Goal: Check status: Check status

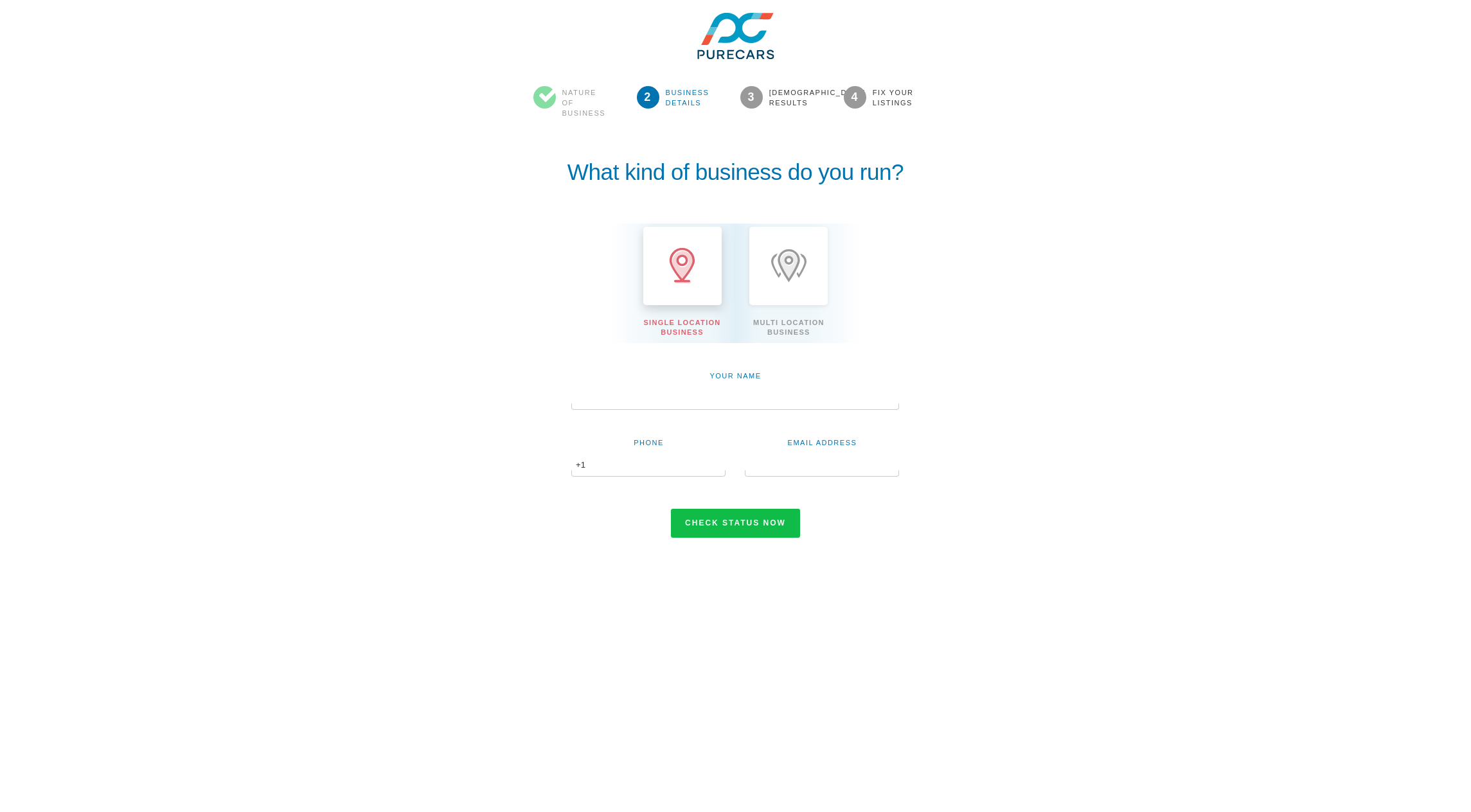
click at [707, 402] on input "text" at bounding box center [735, 398] width 327 height 22
type input "Fernando"
type input "0"
type input "3054565789"
type input "fernandos@purecars.com"
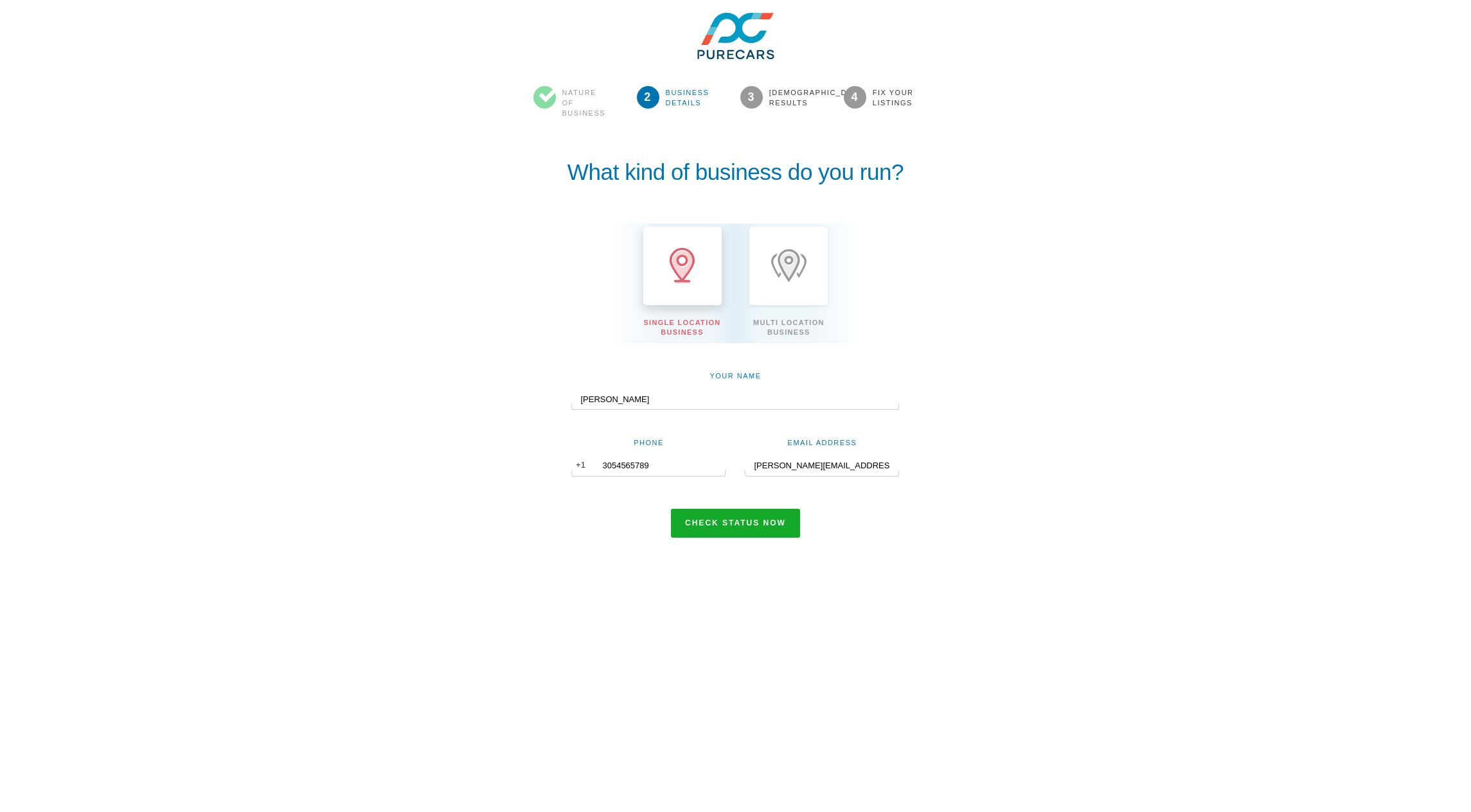
click at [721, 515] on button "Check status now" at bounding box center [735, 523] width 129 height 29
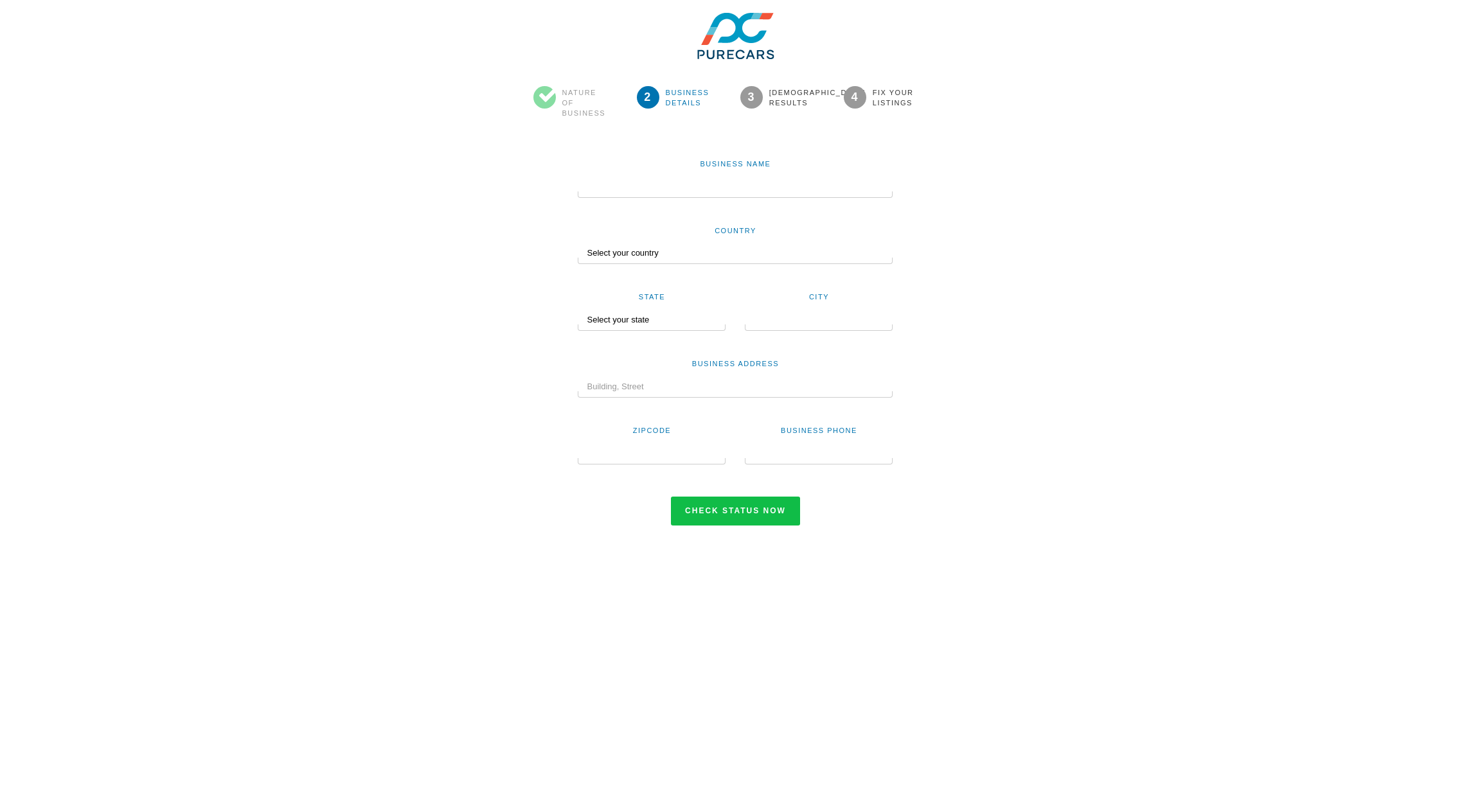
click at [770, 184] on input "text" at bounding box center [735, 187] width 315 height 22
click at [629, 186] on input "text" at bounding box center [735, 187] width 315 height 22
type input "Mazda [GEOGRAPHIC_DATA]"
click at [625, 254] on select "Select your country United States Canada Australia New Zealand India Nigeria Un…" at bounding box center [735, 253] width 315 height 22
select select "US"
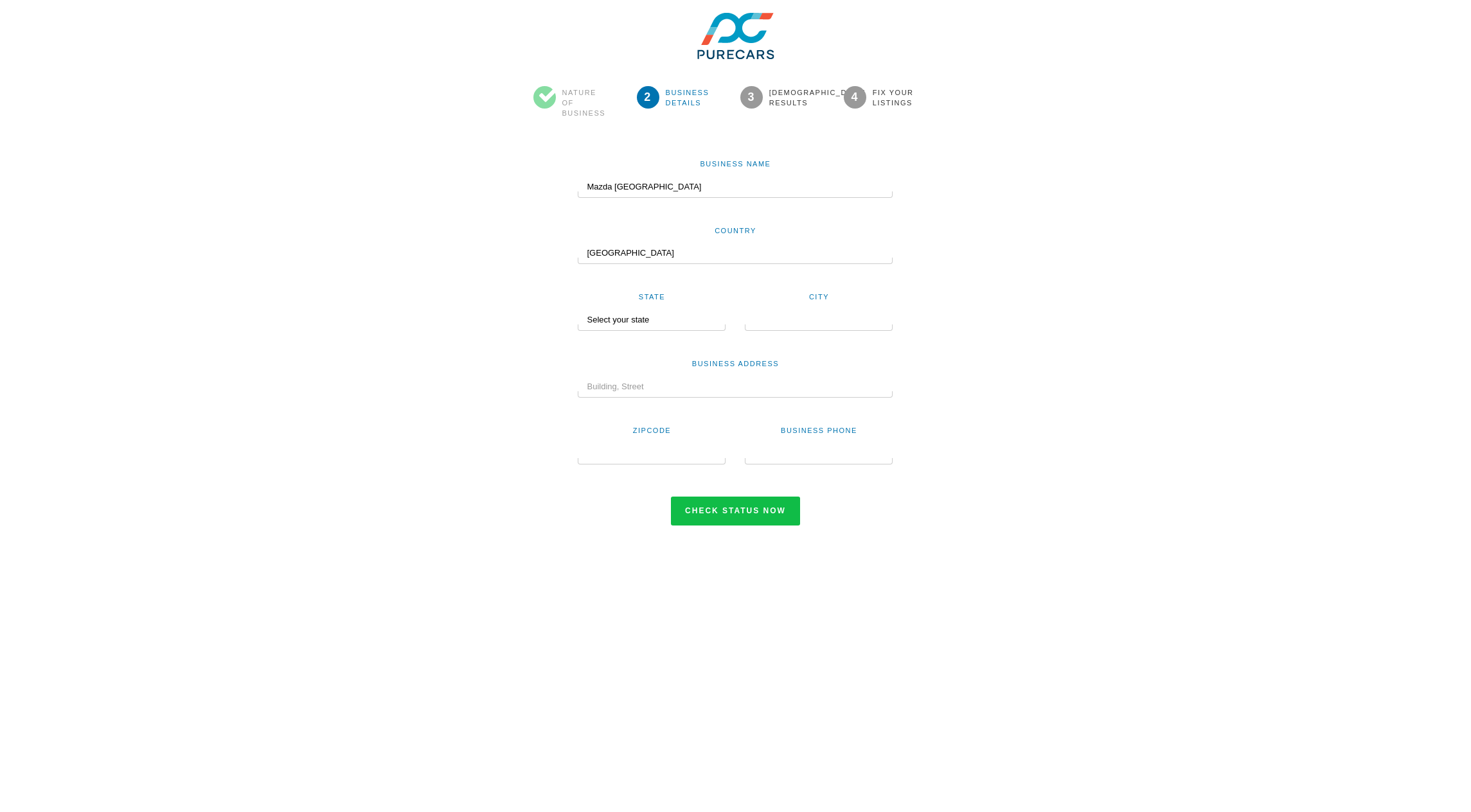
click at [578, 242] on select "Select your country United States Canada Australia New Zealand India Nigeria Un…" at bounding box center [735, 253] width 315 height 22
click at [561, 285] on div "Business Name Mazda Thousand Oaks Country Select your country United States Can…" at bounding box center [735, 327] width 501 height 394
click at [610, 319] on select "Select your state Alabama Alaska Arizona Arkansas California Colorado Connectic…" at bounding box center [647, 319] width 139 height 22
select select "FL"
click at [578, 309] on select "Select your state Alabama Alaska Arizona Arkansas California Colorado Connectic…" at bounding box center [647, 319] width 139 height 22
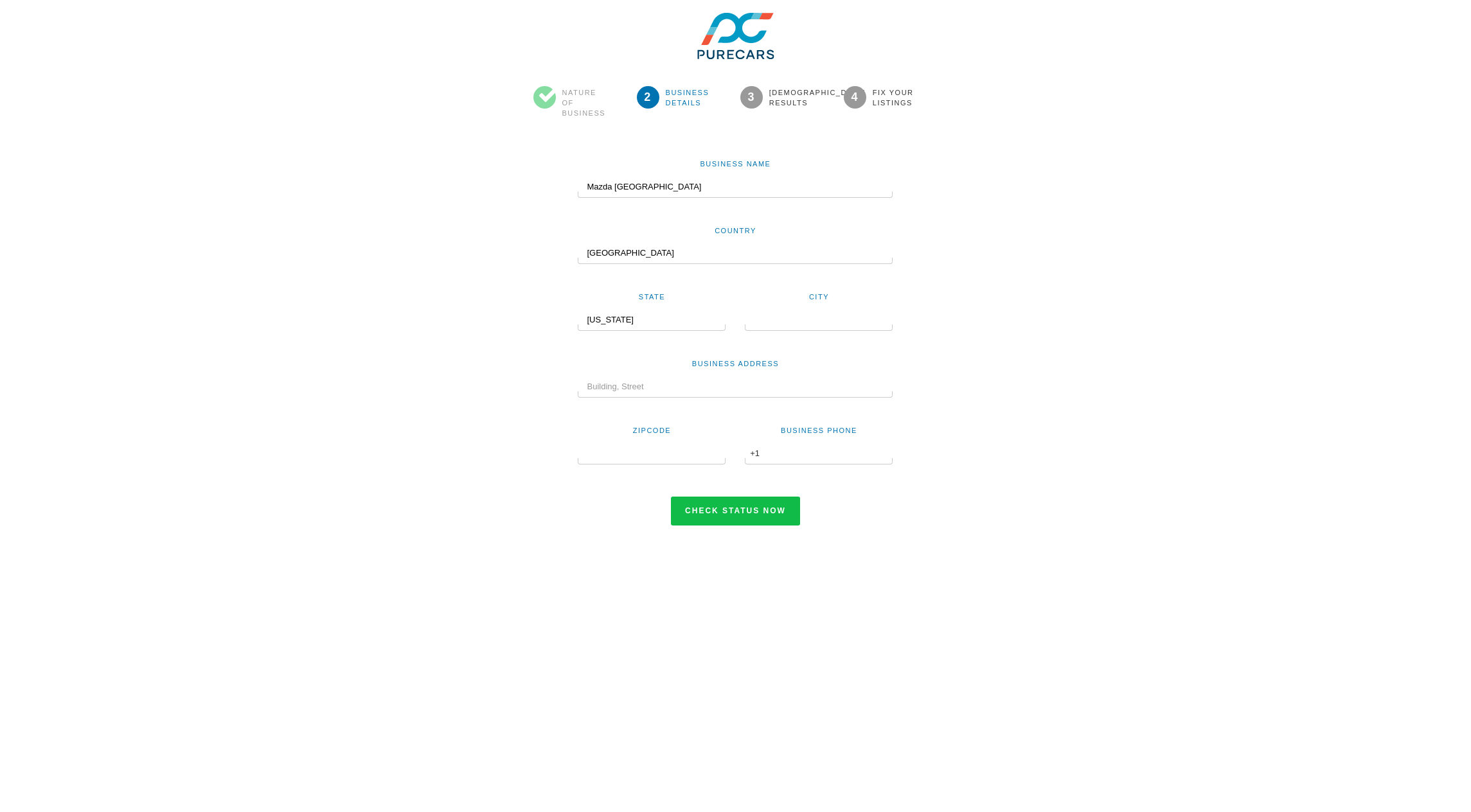
click at [821, 319] on input "text" at bounding box center [819, 319] width 148 height 22
click at [644, 384] on input "text" at bounding box center [735, 387] width 315 height 22
paste input "3500 Auto Mall Drive"
type input "3500 Auto Mall Drive"
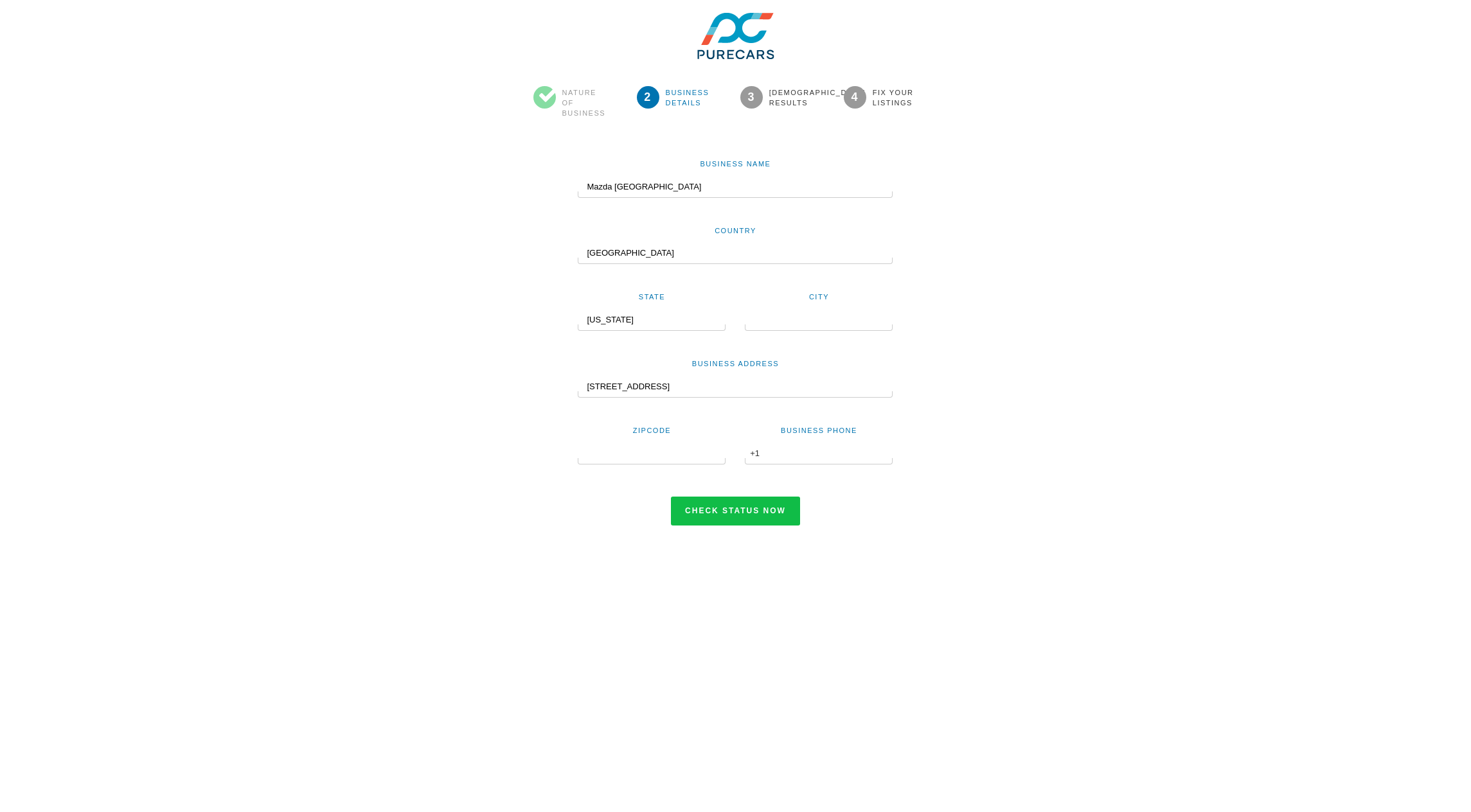
click at [638, 454] on input "text" at bounding box center [651, 454] width 148 height 22
paste input "91362-3647"
type input "91362-3647"
click at [819, 447] on input "text" at bounding box center [819, 454] width 148 height 22
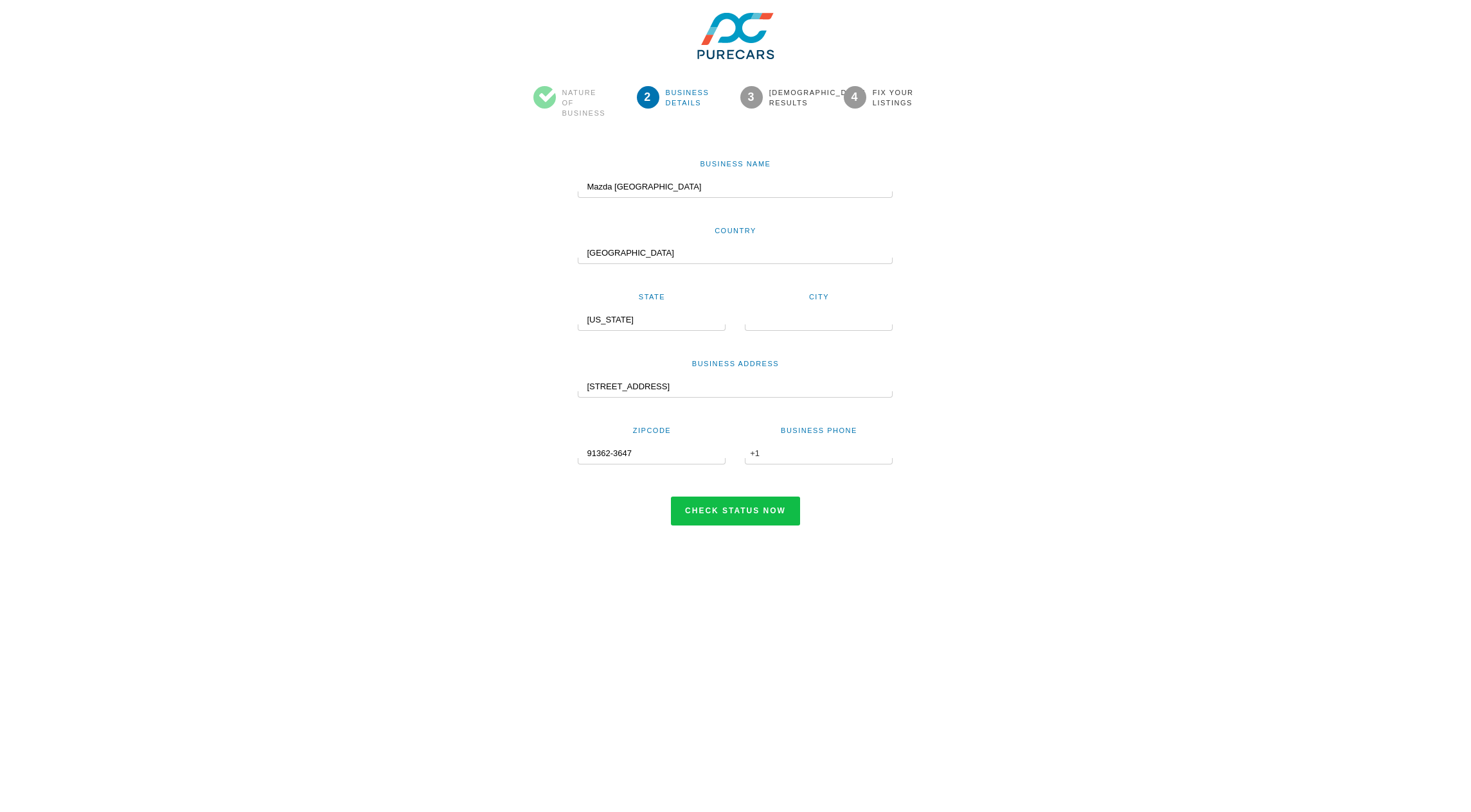
click at [819, 447] on input "text" at bounding box center [819, 454] width 148 height 22
paste input "[PHONE_NUMBER]"
type input "[PHONE_NUMBER]"
click at [774, 327] on div at bounding box center [819, 327] width 148 height 6
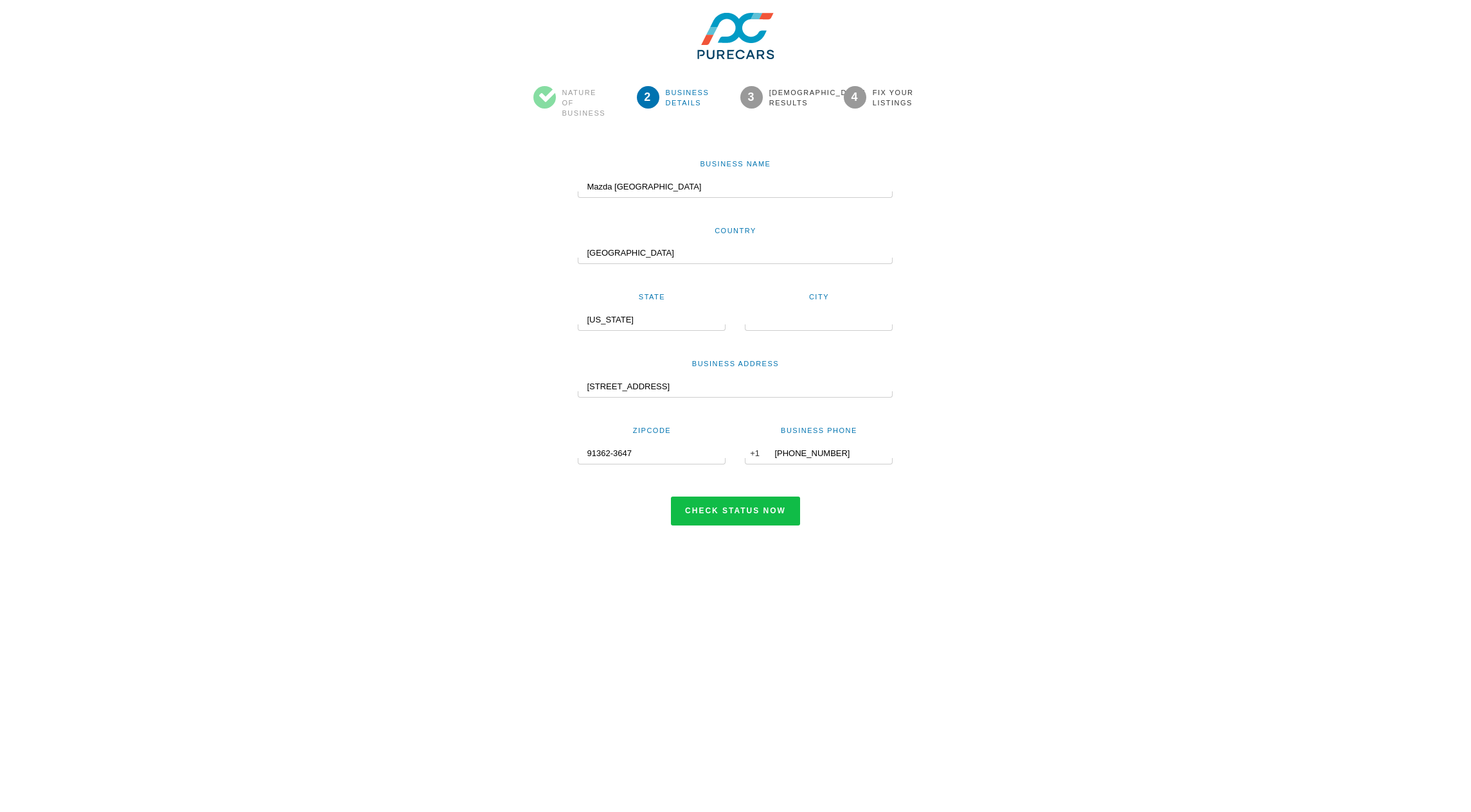
click at [774, 325] on div at bounding box center [819, 327] width 148 height 6
click at [773, 324] on div "City" at bounding box center [819, 310] width 167 height 41
paste input "[GEOGRAPHIC_DATA]"
type input "[GEOGRAPHIC_DATA]"
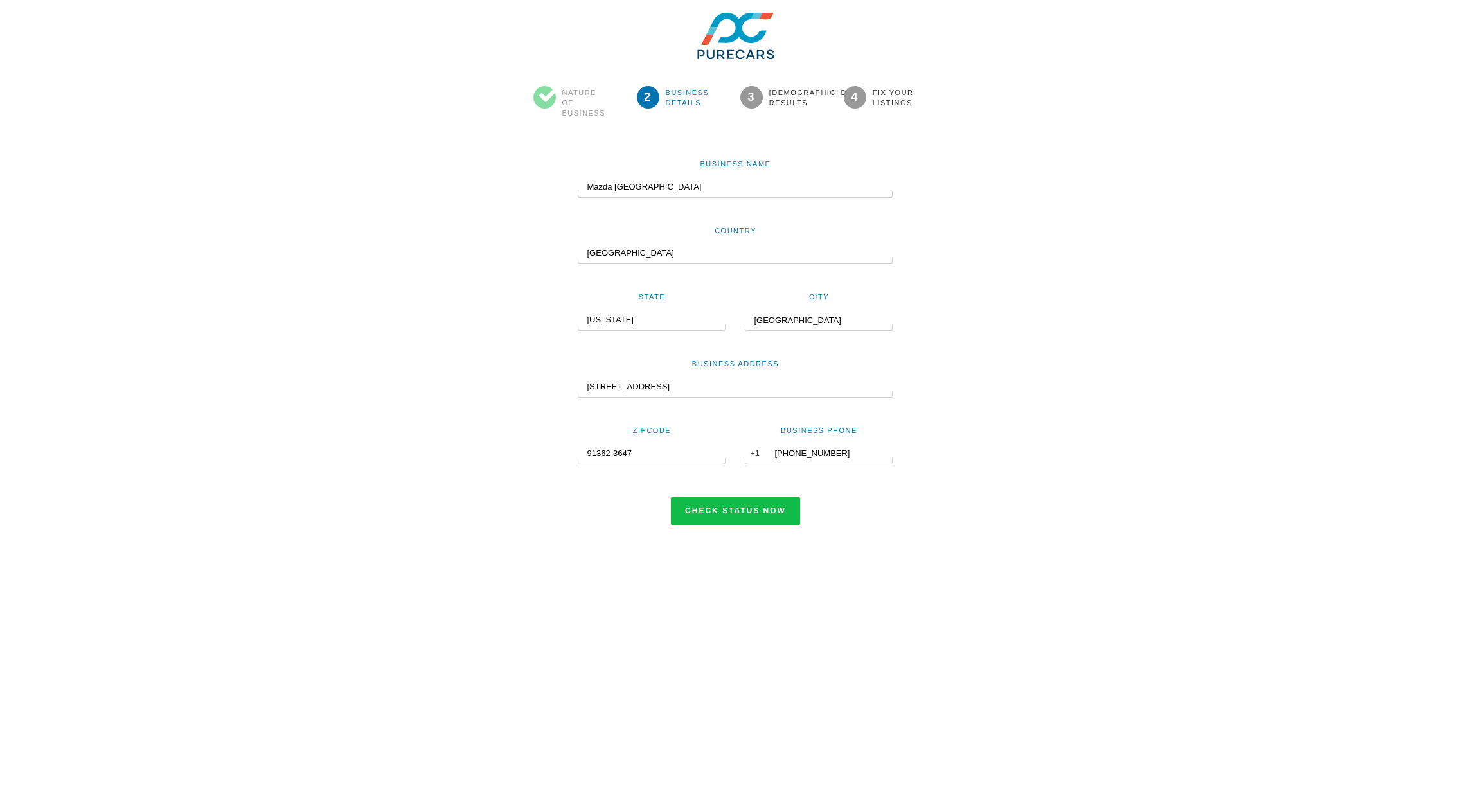
click at [647, 326] on select "Select your state [US_STATE] [US_STATE] [US_STATE] [US_STATE] [US_STATE] [US_ST…" at bounding box center [647, 319] width 139 height 22
select select "CA"
click at [578, 309] on select "Select your state [US_STATE] [US_STATE] [US_STATE] [US_STATE] [US_STATE] [US_ST…" at bounding box center [647, 319] width 139 height 22
click at [734, 508] on button "Check status now" at bounding box center [735, 511] width 129 height 29
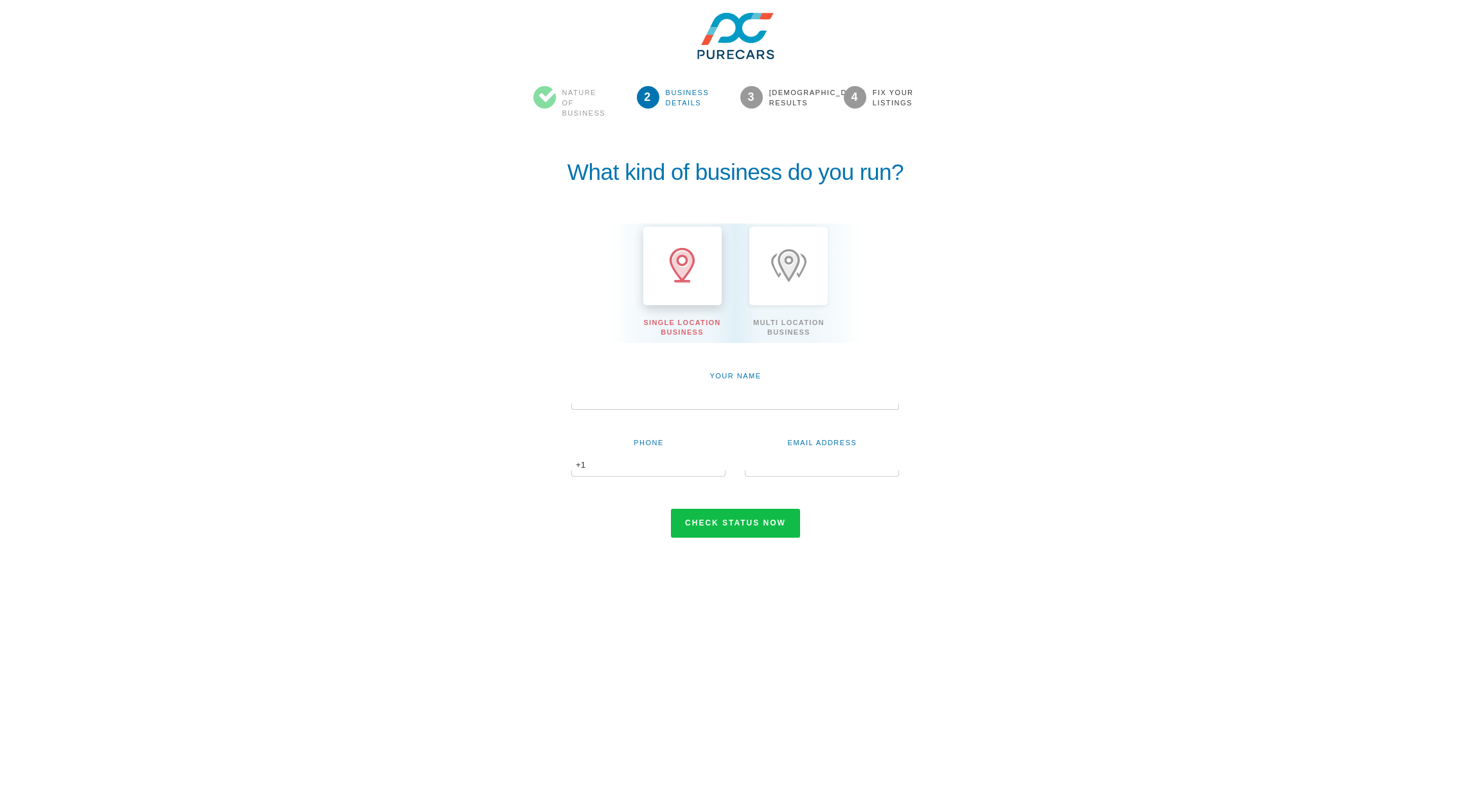
click at [705, 404] on div at bounding box center [735, 406] width 327 height 6
click at [675, 395] on input "text" at bounding box center [735, 398] width 327 height 22
type input "Fernando"
type input "3054563215"
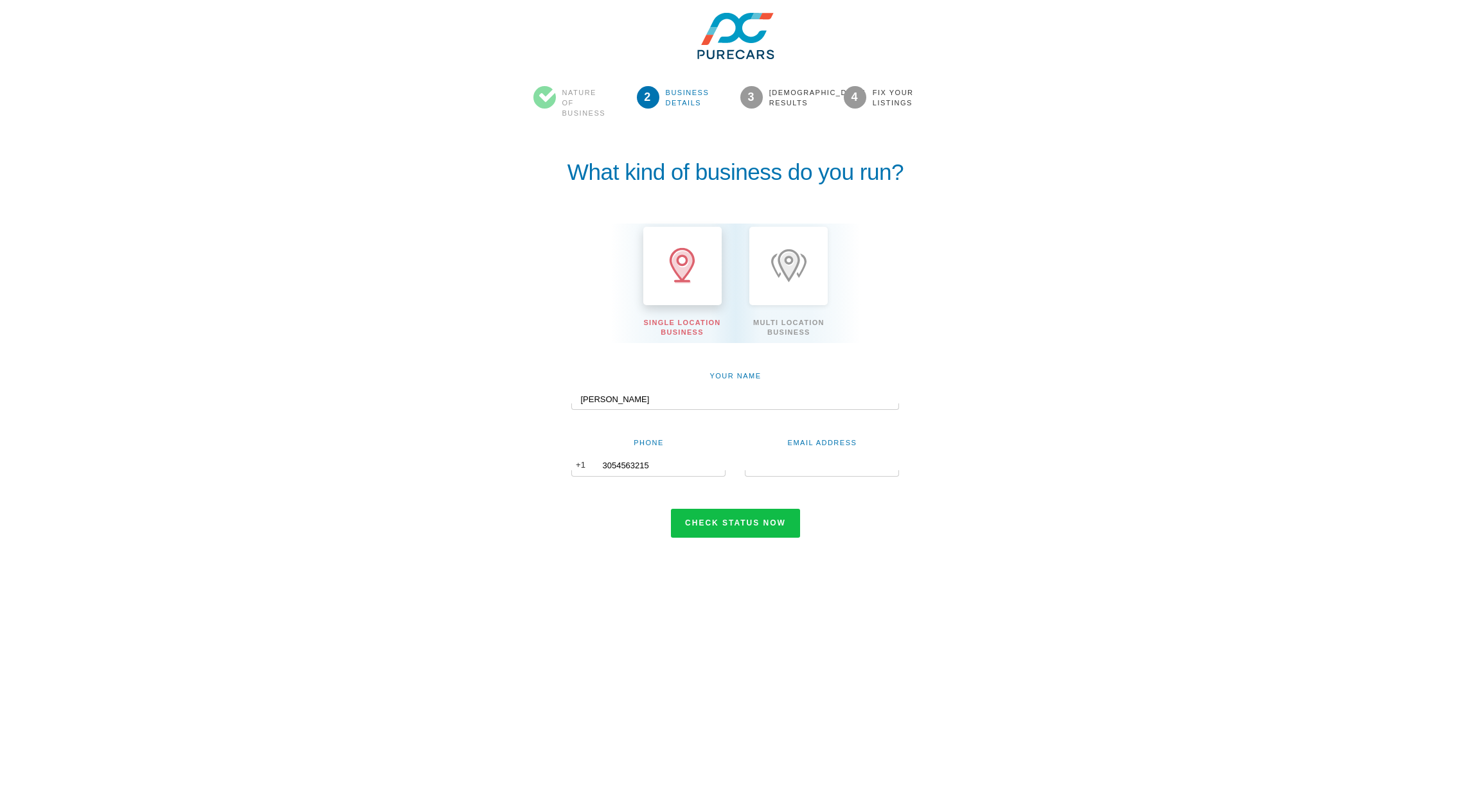
click at [792, 466] on input "text" at bounding box center [821, 465] width 154 height 22
type input "fernandos@purecars.com"
click at [893, 519] on div "Check status now" at bounding box center [735, 507] width 521 height 61
click at [741, 520] on button "Check status now" at bounding box center [735, 523] width 129 height 29
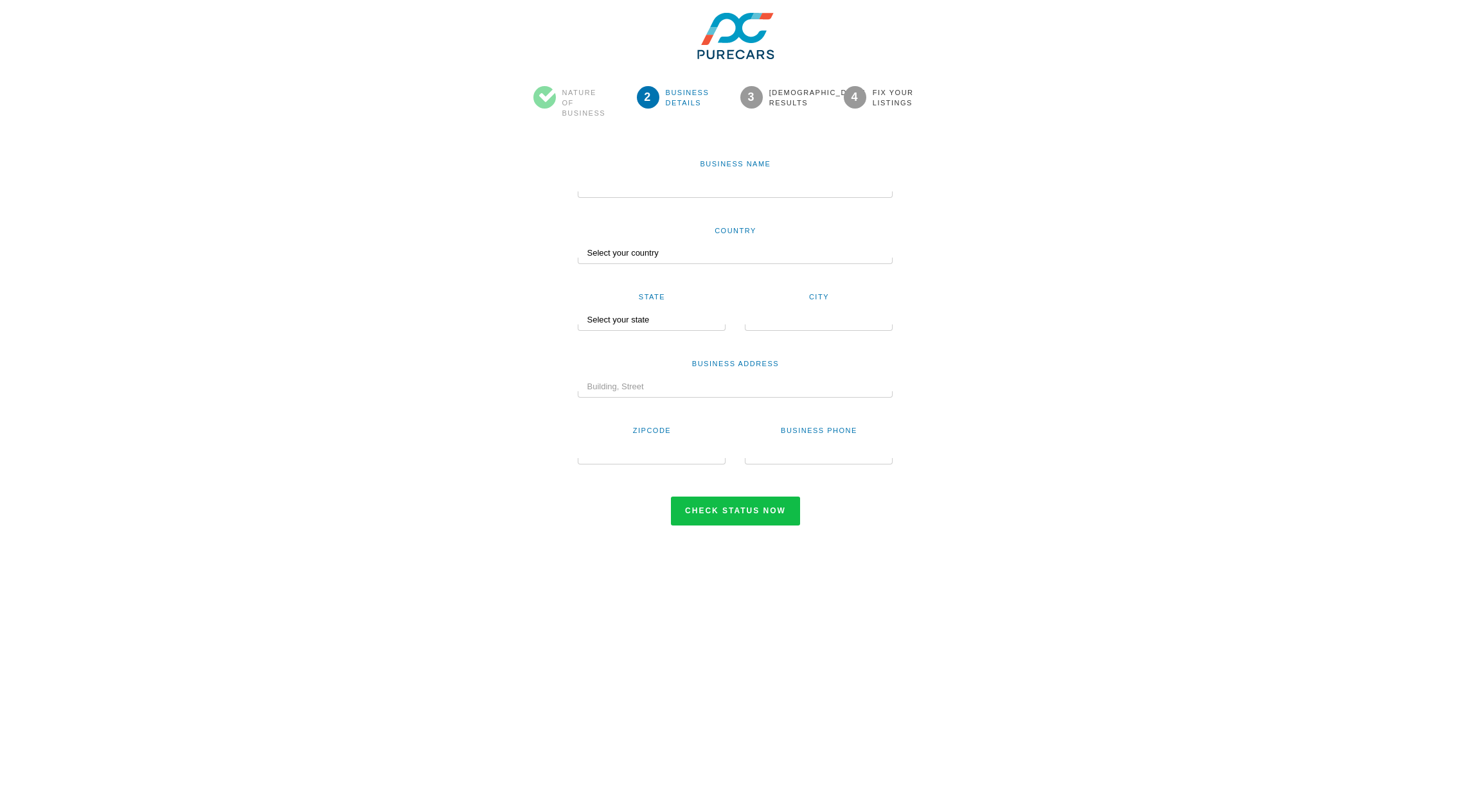
click at [745, 182] on input "text" at bounding box center [735, 187] width 315 height 22
click at [772, 195] on div at bounding box center [735, 194] width 315 height 6
click at [766, 185] on input "text" at bounding box center [735, 187] width 315 height 22
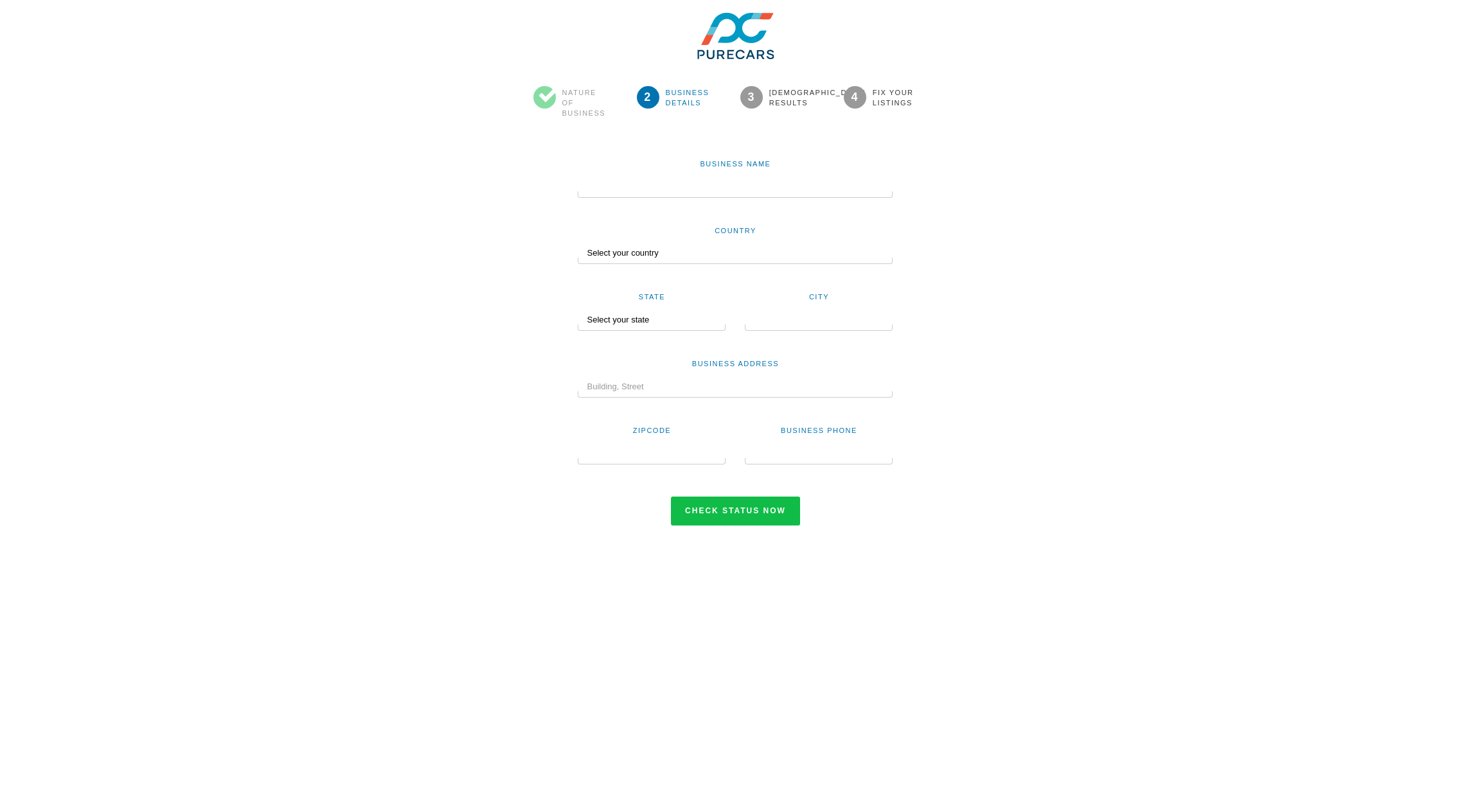
click at [638, 188] on input "text" at bounding box center [735, 187] width 315 height 22
paste input "Volkswagen [GEOGRAPHIC_DATA]"
type input "Volkswagen [GEOGRAPHIC_DATA]"
click at [631, 261] on div at bounding box center [735, 261] width 315 height 6
click at [628, 252] on select "Select your country [GEOGRAPHIC_DATA] [GEOGRAPHIC_DATA] [GEOGRAPHIC_DATA] [GEOG…" at bounding box center [735, 253] width 315 height 22
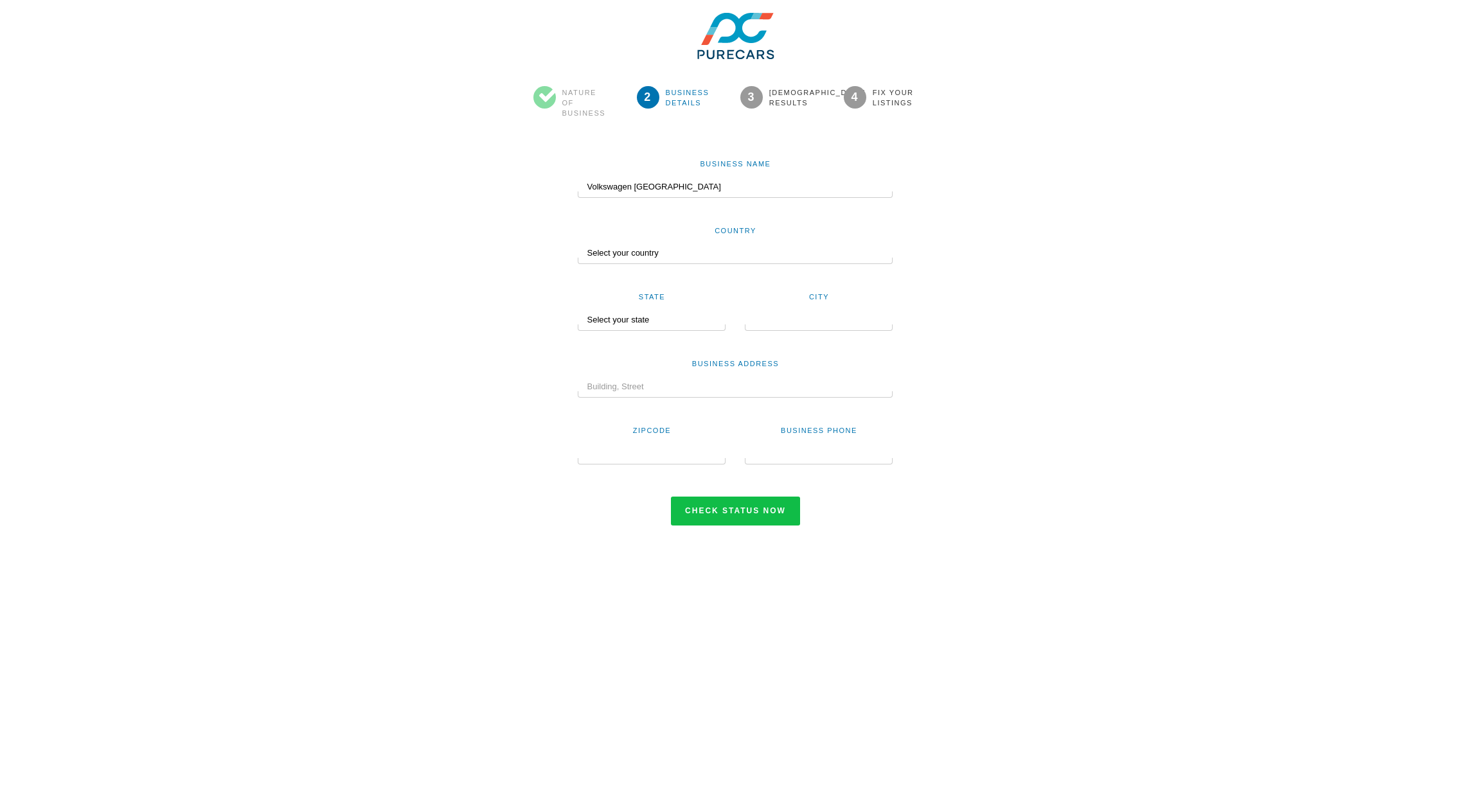
select select "US"
click at [578, 242] on select "Select your country [GEOGRAPHIC_DATA] [GEOGRAPHIC_DATA] [GEOGRAPHIC_DATA] [GEOG…" at bounding box center [735, 253] width 315 height 22
click at [644, 382] on input "text" at bounding box center [735, 387] width 315 height 22
click at [643, 382] on input "text" at bounding box center [735, 387] width 315 height 22
paste input "[STREET_ADDRESS]"
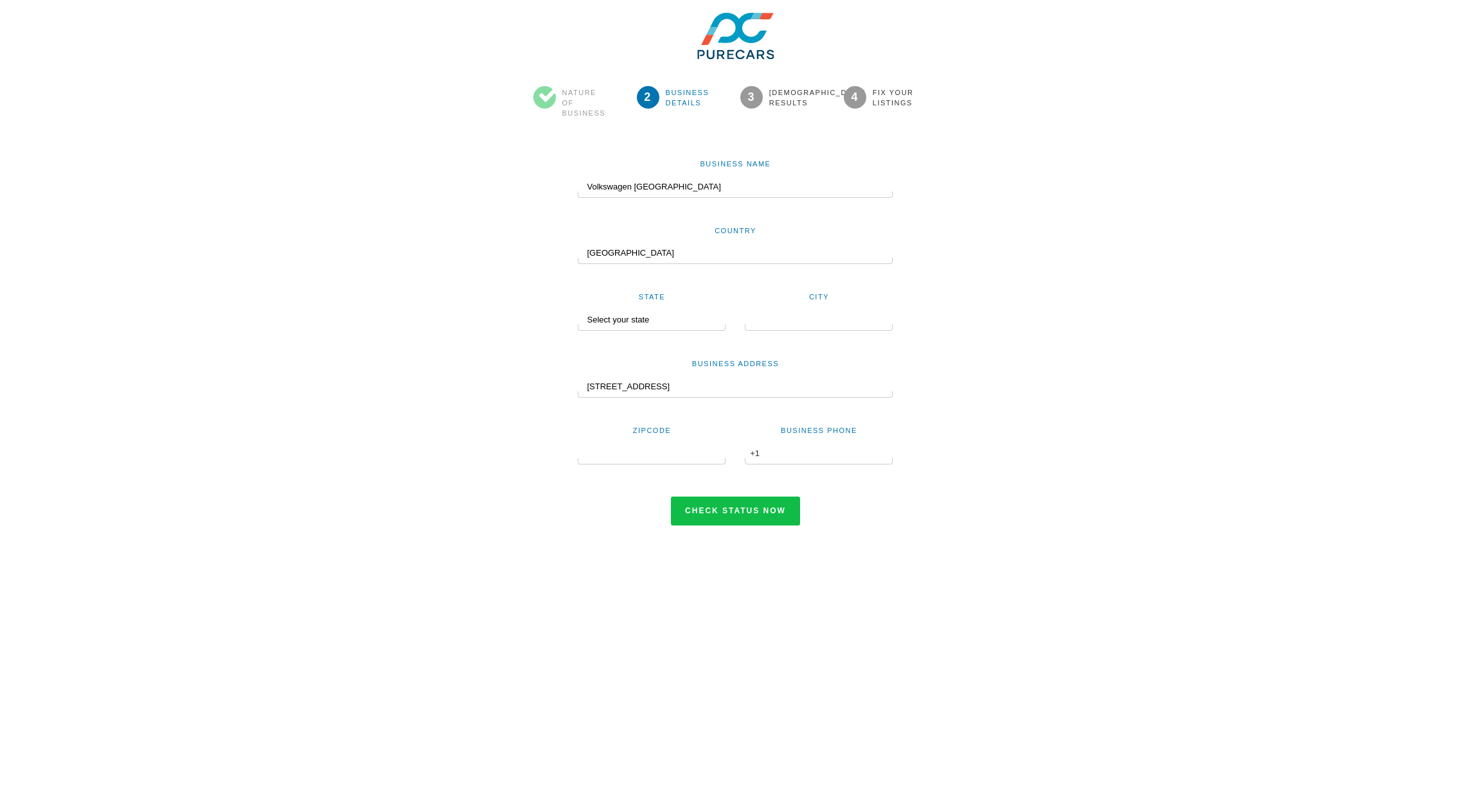
type input "[STREET_ADDRESS]"
click at [659, 319] on select "Select your state [US_STATE] [US_STATE] [US_STATE] [US_STATE] [US_STATE] [US_ST…" at bounding box center [647, 319] width 139 height 22
select select "CA"
click at [578, 309] on select "Select your state [US_STATE] [US_STATE] [US_STATE] [US_STATE] [US_STATE] [US_ST…" at bounding box center [647, 319] width 139 height 22
click at [828, 321] on input "text" at bounding box center [819, 319] width 148 height 22
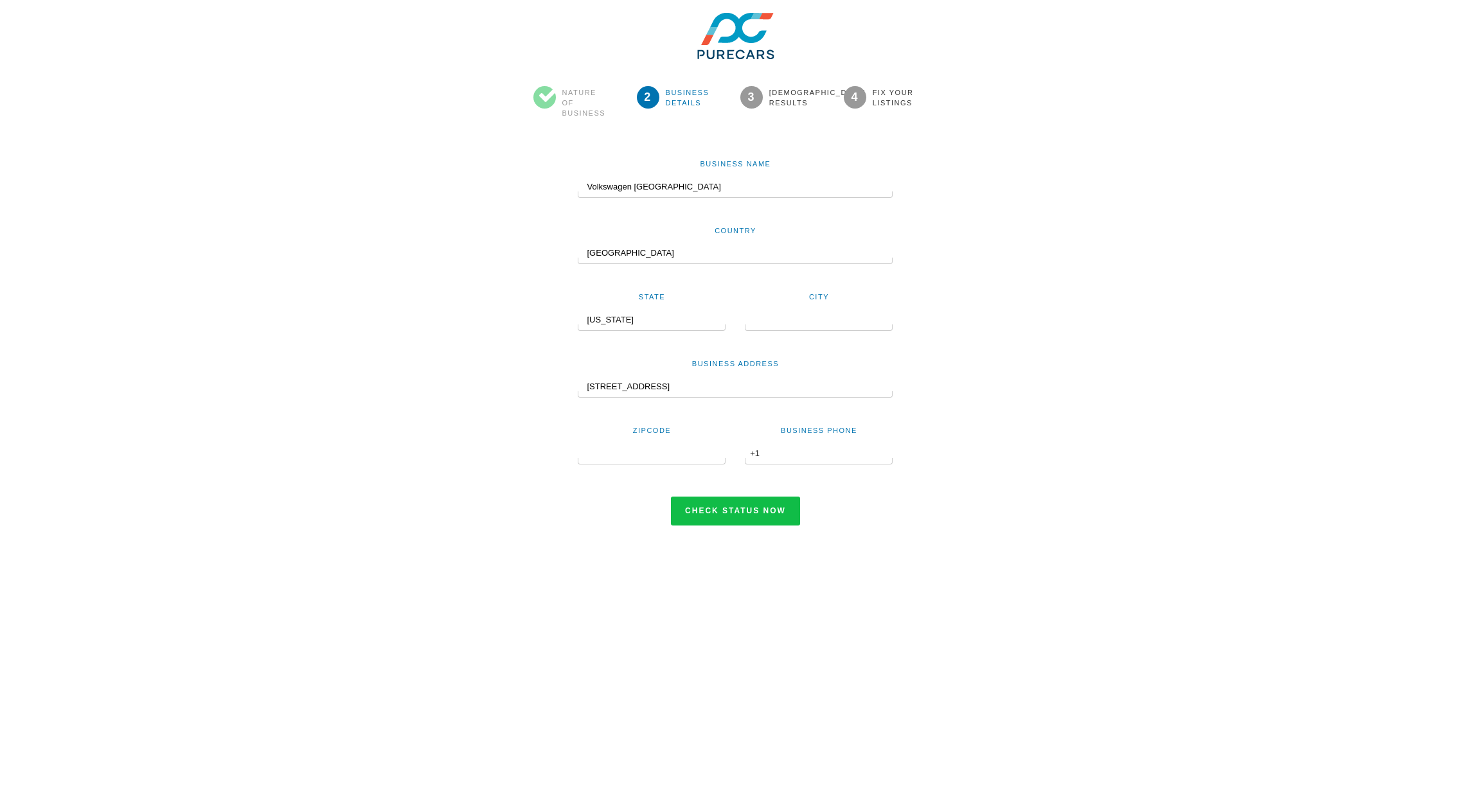
click at [828, 321] on input "text" at bounding box center [819, 319] width 148 height 22
paste input "[GEOGRAPHIC_DATA]"
type input "[GEOGRAPHIC_DATA]"
click at [641, 459] on div at bounding box center [651, 461] width 148 height 6
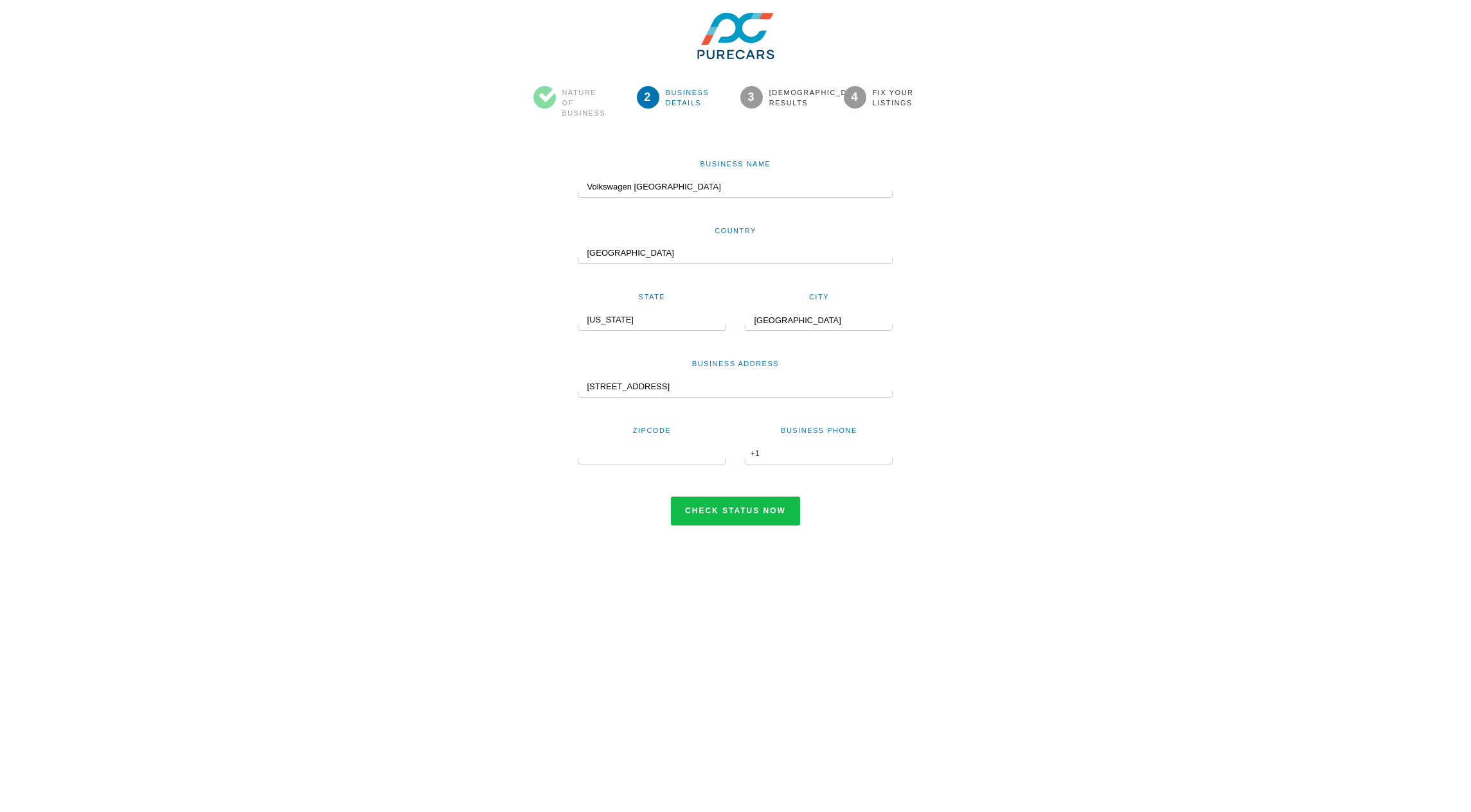
click at [641, 459] on div at bounding box center [651, 461] width 148 height 6
click at [628, 453] on input "text" at bounding box center [651, 454] width 148 height 22
paste input "91362"
type input "91362"
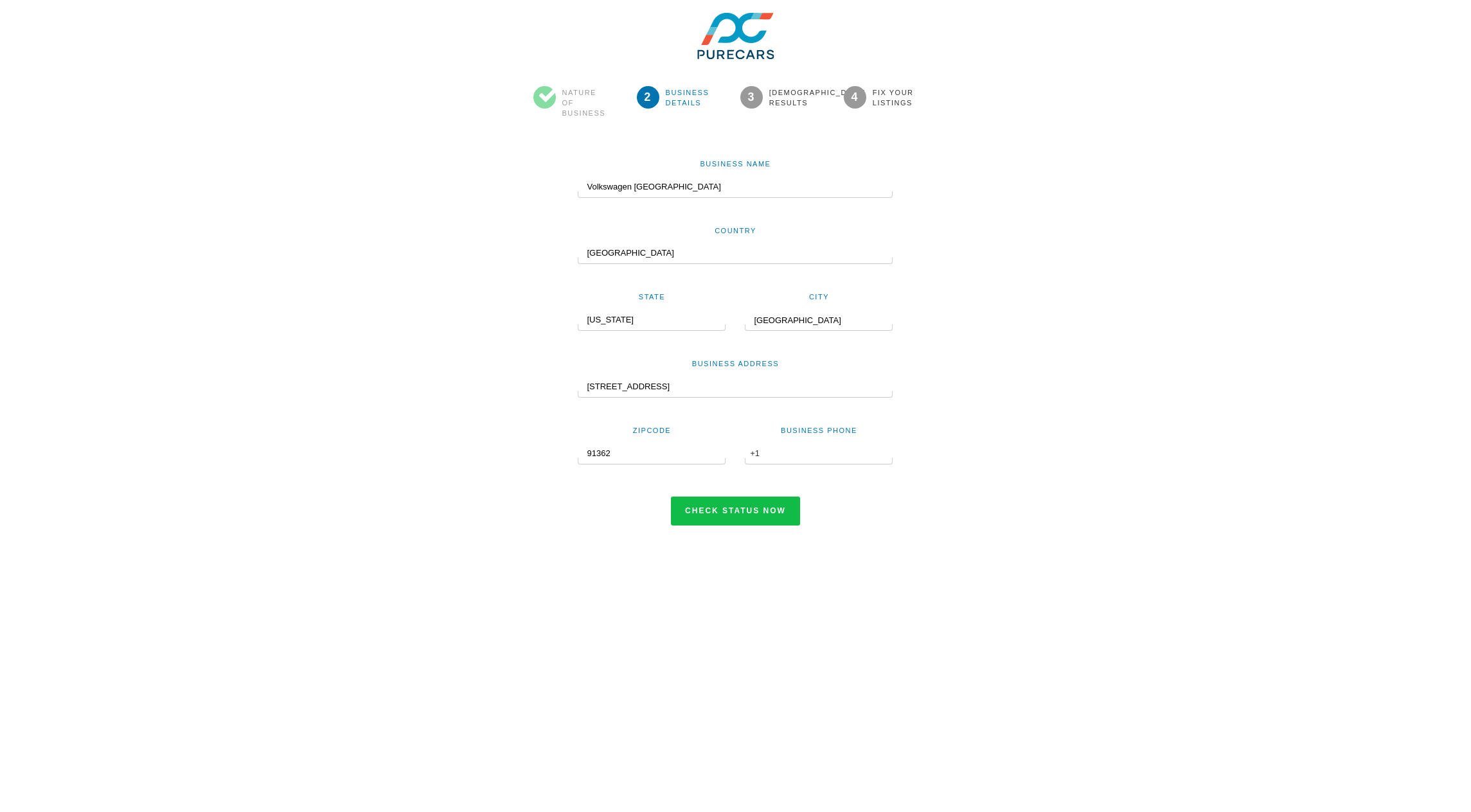
click at [824, 450] on input "text" at bounding box center [819, 454] width 148 height 22
paste input "[PHONE_NUMBER]"
type input "[PHONE_NUMBER]"
click at [743, 516] on button "Check status now" at bounding box center [735, 511] width 129 height 29
